Goal: Information Seeking & Learning: Find specific fact

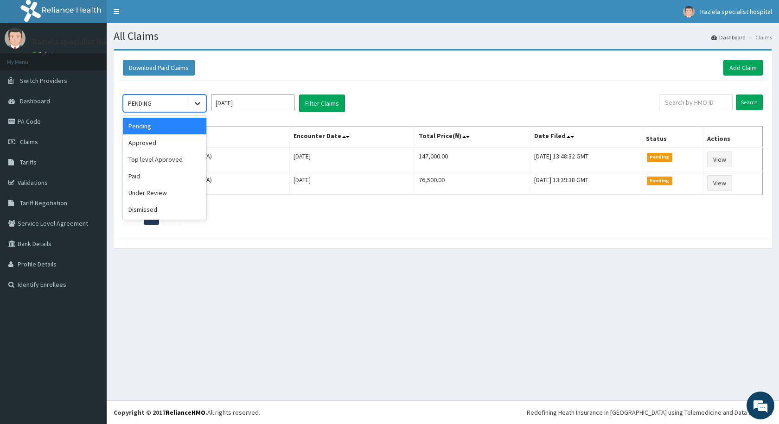
click at [190, 98] on div at bounding box center [197, 103] width 17 height 17
click at [186, 146] on div "Approved" at bounding box center [164, 142] width 83 height 17
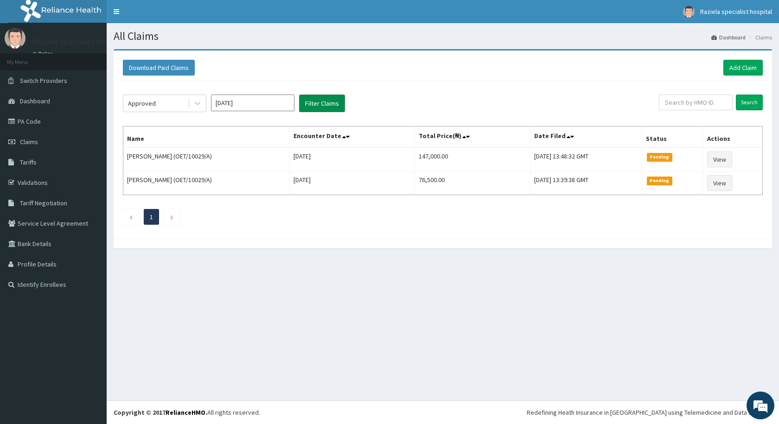
click at [309, 109] on button "Filter Claims" at bounding box center [322, 104] width 46 height 18
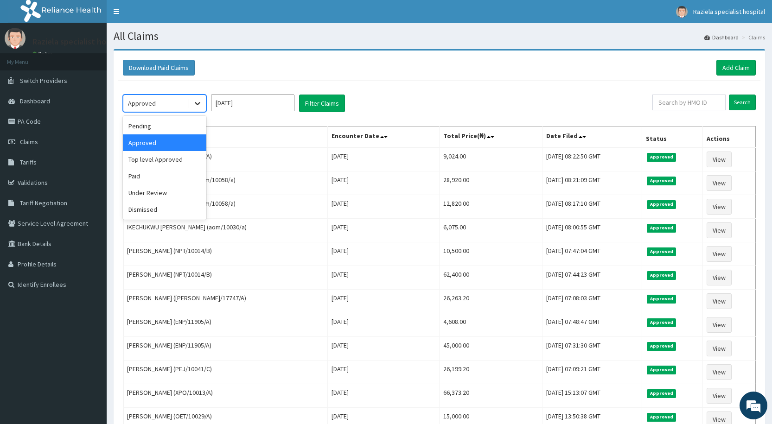
click at [197, 105] on icon at bounding box center [197, 103] width 9 height 9
click at [180, 128] on div "Pending" at bounding box center [164, 126] width 83 height 17
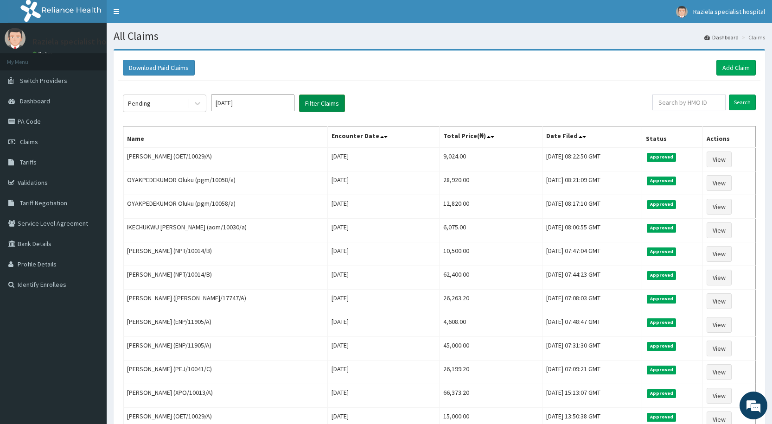
click at [319, 106] on button "Filter Claims" at bounding box center [322, 104] width 46 height 18
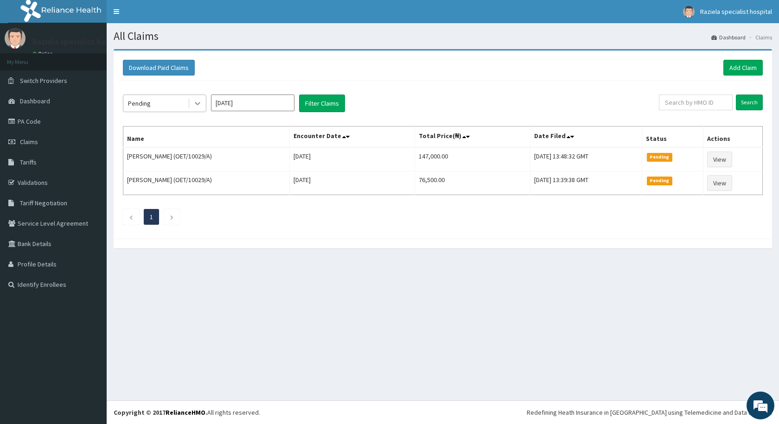
click at [199, 105] on icon at bounding box center [197, 103] width 9 height 9
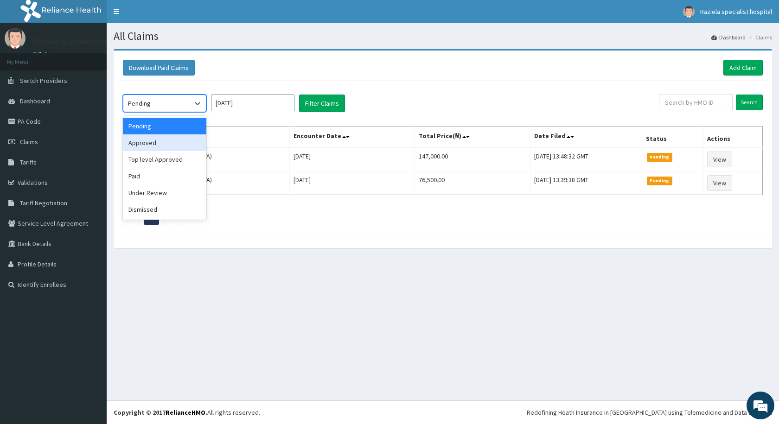
click at [186, 151] on div "Approved" at bounding box center [164, 142] width 83 height 17
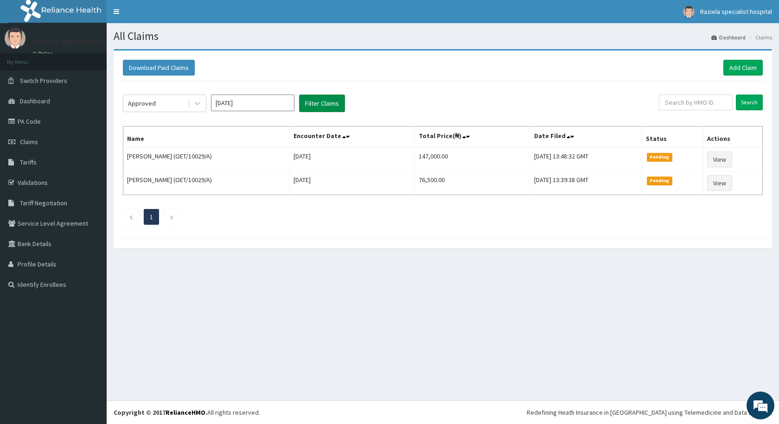
click at [336, 102] on button "Filter Claims" at bounding box center [322, 104] width 46 height 18
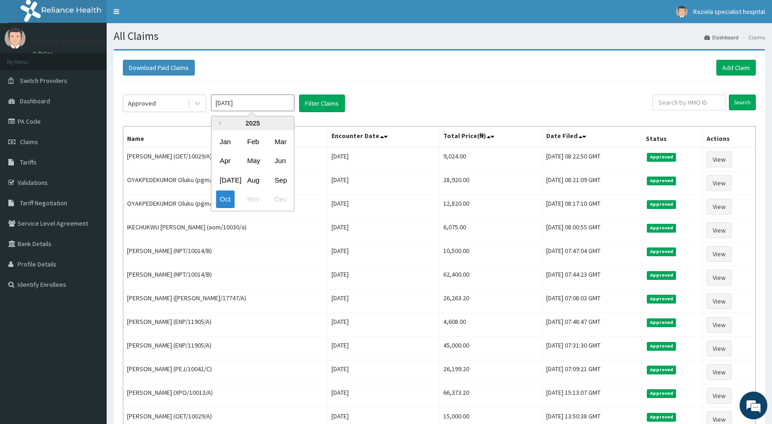
click at [212, 105] on input "[DATE]" at bounding box center [252, 103] width 83 height 17
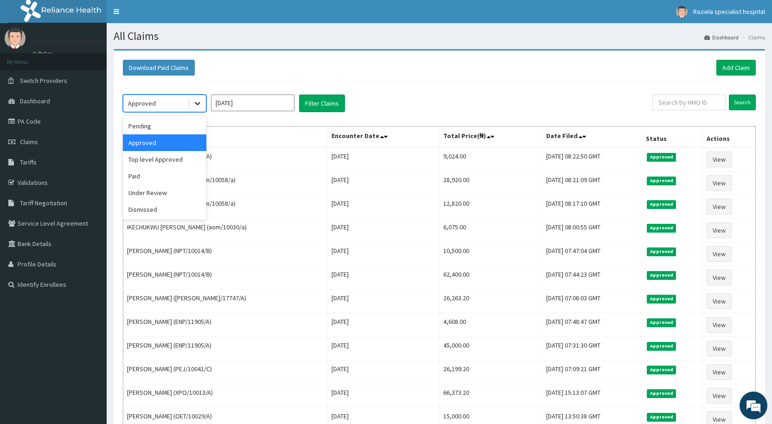
click at [200, 109] on div at bounding box center [197, 103] width 17 height 17
drag, startPoint x: 173, startPoint y: 176, endPoint x: 226, endPoint y: 146, distance: 61.7
click at [173, 175] on div "Paid" at bounding box center [164, 176] width 83 height 17
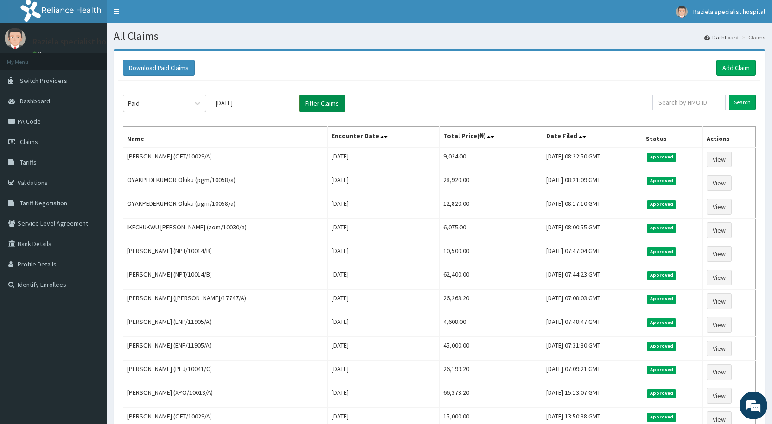
click at [328, 108] on button "Filter Claims" at bounding box center [322, 104] width 46 height 18
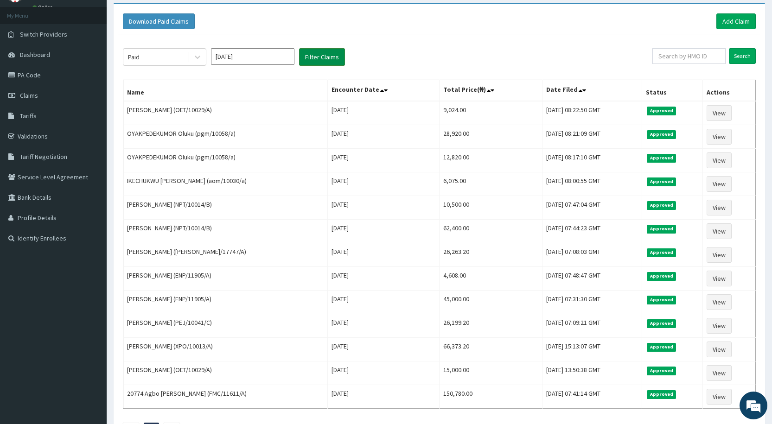
scroll to position [6, 0]
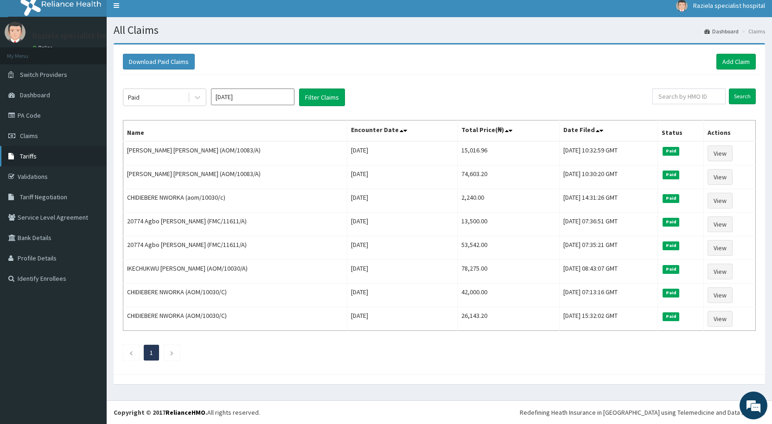
click at [33, 162] on link "Tariffs" at bounding box center [53, 156] width 107 height 20
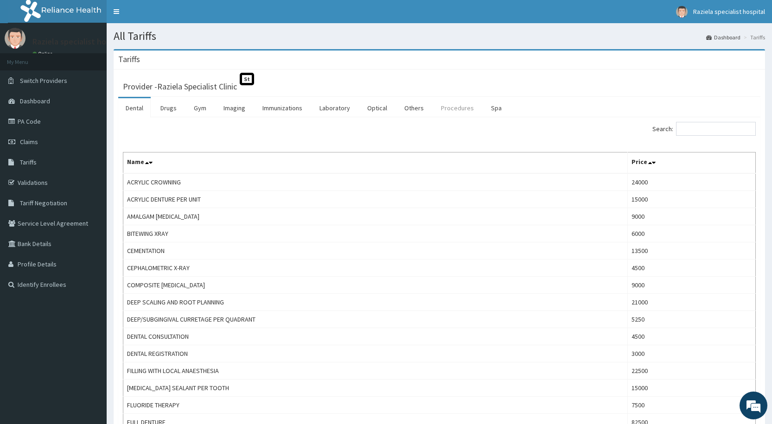
click at [445, 116] on link "Procedures" at bounding box center [458, 107] width 48 height 19
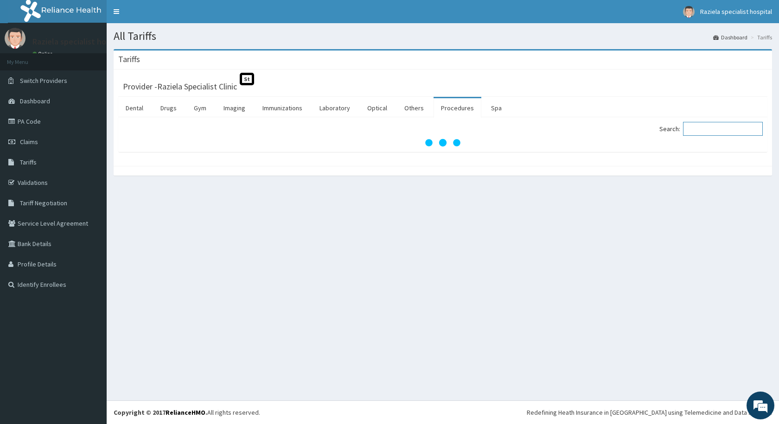
click at [716, 127] on input "Search:" at bounding box center [723, 129] width 80 height 14
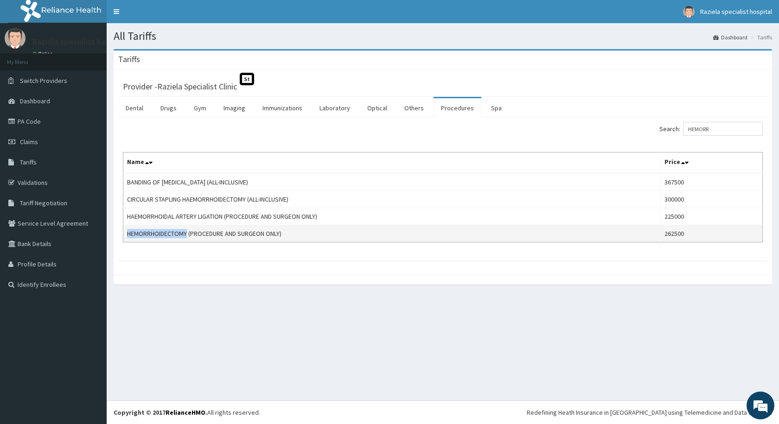
drag, startPoint x: 128, startPoint y: 234, endPoint x: 188, endPoint y: 237, distance: 60.8
click at [188, 237] on td "HEMORRHOIDECTOMY (PROCEDURE AND SURGEON ONLY)" at bounding box center [392, 233] width 538 height 17
copy td "HEMORRHOIDECTOMY"
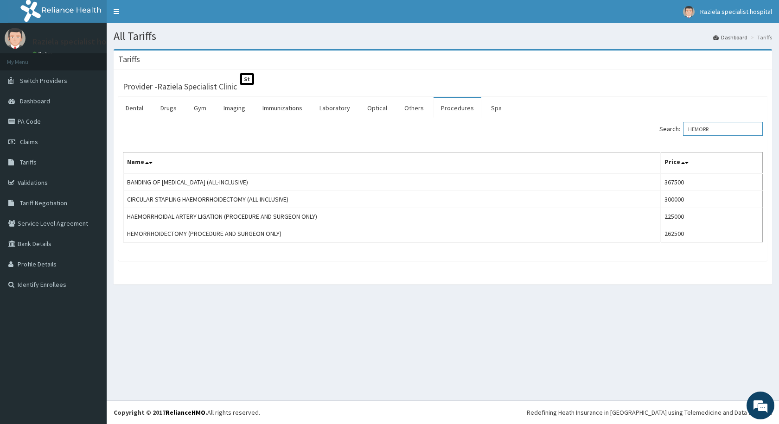
click at [720, 133] on input "HEMORR" at bounding box center [723, 129] width 80 height 14
click at [728, 129] on input "HEMORR" at bounding box center [723, 129] width 80 height 14
type input "H"
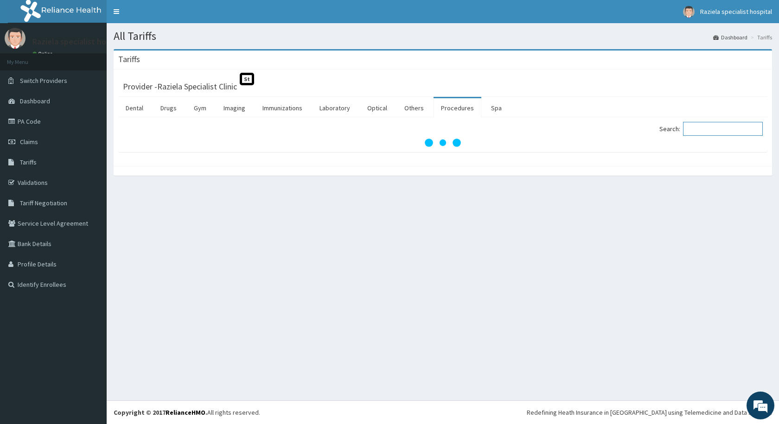
paste input "sphincterotomy"
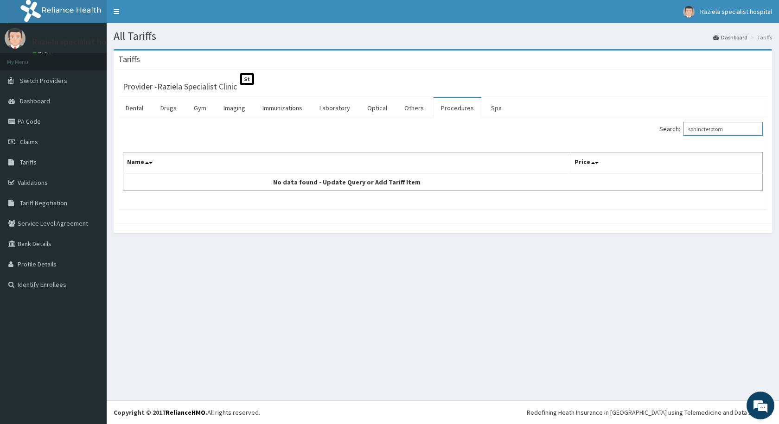
type input "sphincterotom"
click at [455, 284] on div "All Tariffs Dashboard Tariffs Tariffs Provider - Raziela Specialist Clinic St D…" at bounding box center [443, 212] width 672 height 378
